Goal: Find contact information: Find contact information

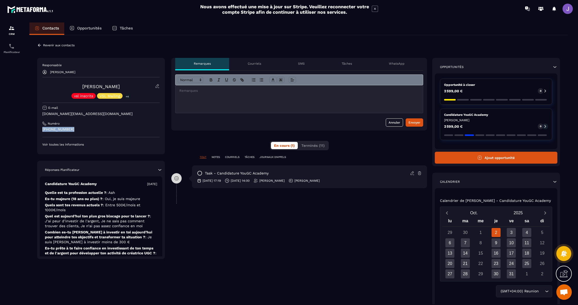
drag, startPoint x: 83, startPoint y: 129, endPoint x: 41, endPoint y: 129, distance: 42.3
click at [41, 129] on div "Responsable [PERSON_NAME] [PERSON_NAME] vsl inscrits VSL Mailing +4 E-mail [DOM…" at bounding box center [101, 106] width 128 height 96
copy p "[PHONE_NUMBER]"
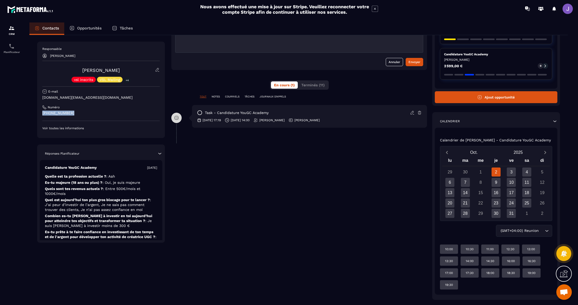
scroll to position [59, 0]
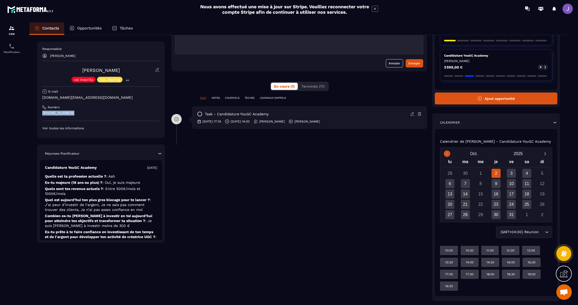
click at [445, 156] on icon "Previous month" at bounding box center [447, 153] width 5 height 5
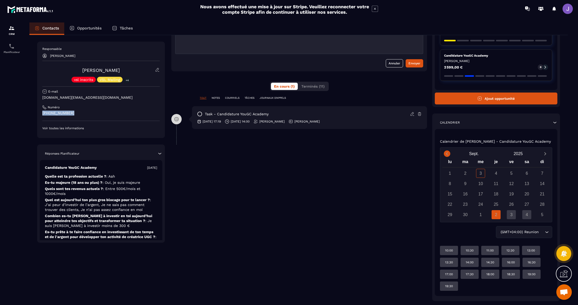
click at [445, 156] on icon "Previous month" at bounding box center [447, 153] width 5 height 5
click at [544, 156] on icon "Next month" at bounding box center [545, 153] width 5 height 5
click at [449, 156] on icon "Previous month" at bounding box center [447, 153] width 5 height 5
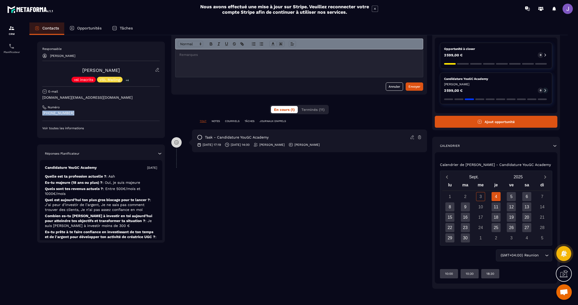
scroll to position [31, 0]
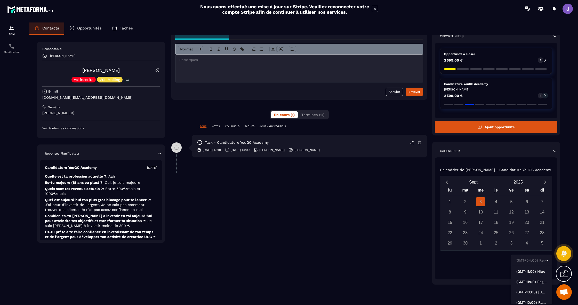
click at [522, 263] on div "(GMT+04:00) Reunion" at bounding box center [529, 260] width 30 height 6
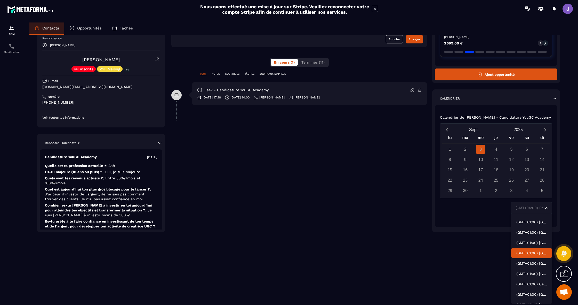
scroll to position [1195, 0]
click at [526, 269] on li "(GMT+01:00) [GEOGRAPHIC_DATA]" at bounding box center [531, 273] width 41 height 10
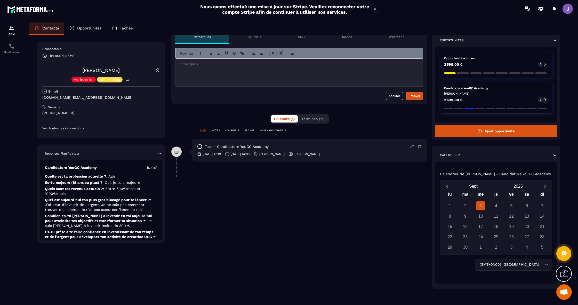
scroll to position [31, 0]
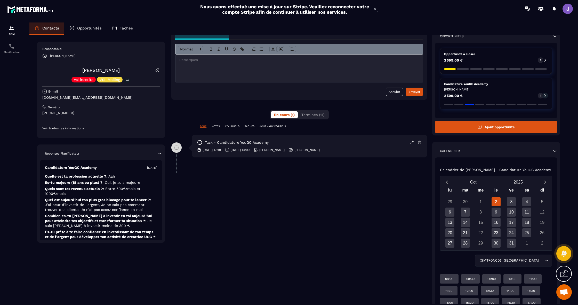
click at [250, 150] on p "[DATE] 14:00" at bounding box center [240, 150] width 19 height 4
click at [85, 110] on div "Responsable [PERSON_NAME] [PERSON_NAME] vsl inscrits VSL Mailing +4 E-mail [DOM…" at bounding box center [100, 88] width 117 height 83
drag, startPoint x: 83, startPoint y: 113, endPoint x: 44, endPoint y: 112, distance: 38.5
click at [44, 112] on p "[PHONE_NUMBER]" at bounding box center [100, 112] width 117 height 5
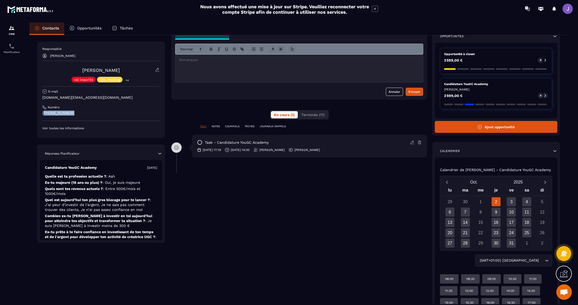
copy p "33 60450 9281"
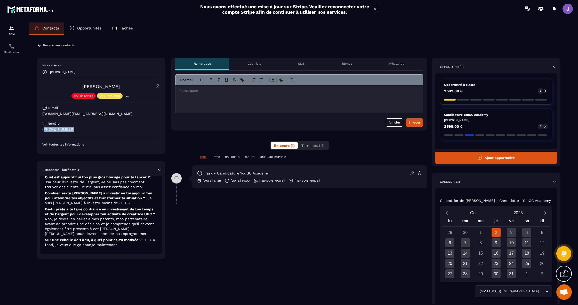
scroll to position [0, 0]
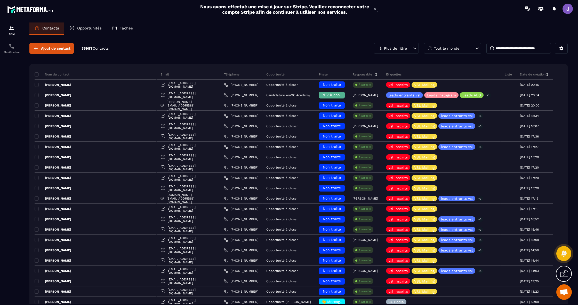
click at [510, 49] on input at bounding box center [519, 48] width 65 height 11
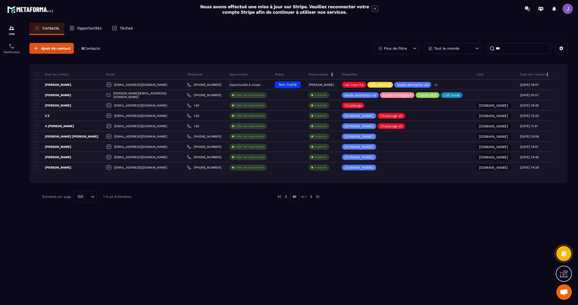
type input "***"
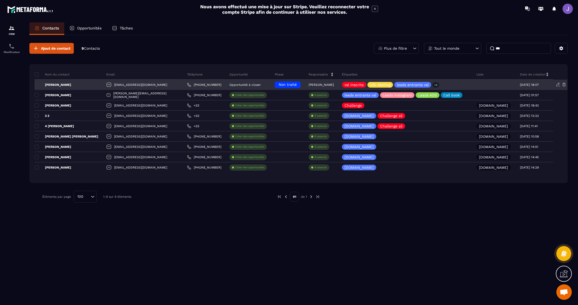
drag, startPoint x: 510, startPoint y: 49, endPoint x: 54, endPoint y: 86, distance: 457.4
click at [54, 86] on p "[PERSON_NAME]" at bounding box center [53, 85] width 37 height 4
